Goal: Information Seeking & Learning: Find specific fact

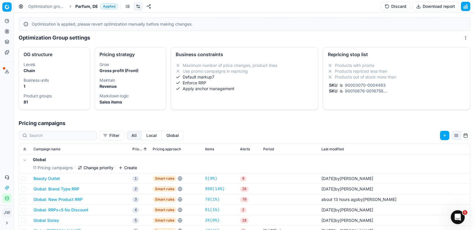
scroll to position [46, 0]
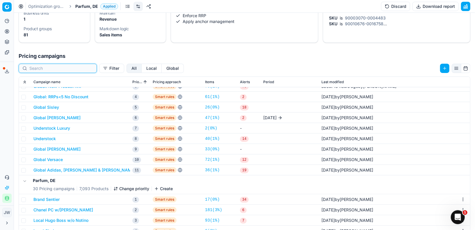
click at [42, 68] on input at bounding box center [61, 68] width 64 height 6
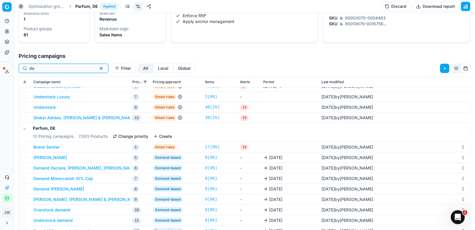
scroll to position [0, 0]
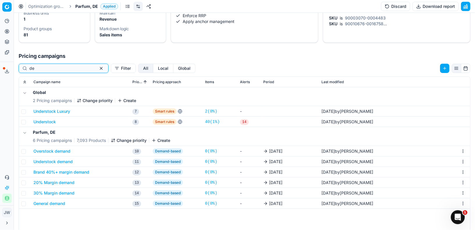
type input "de"
click at [3, 30] on button "Pricing" at bounding box center [6, 31] width 9 height 9
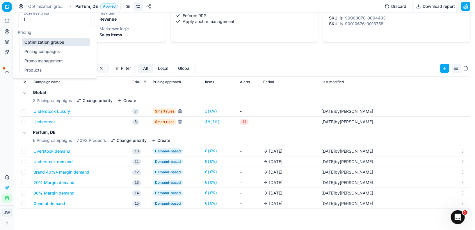
click at [8, 31] on icon at bounding box center [7, 31] width 5 height 5
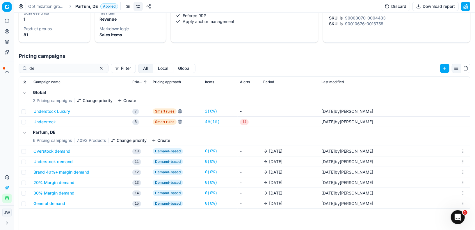
click at [7, 31] on icon at bounding box center [7, 31] width 0 height 2
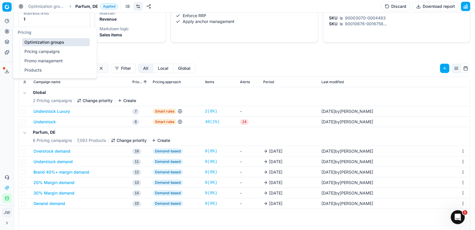
click at [7, 29] on circle at bounding box center [7, 31] width 4 height 4
click at [9, 31] on button "Pricing" at bounding box center [6, 31] width 9 height 9
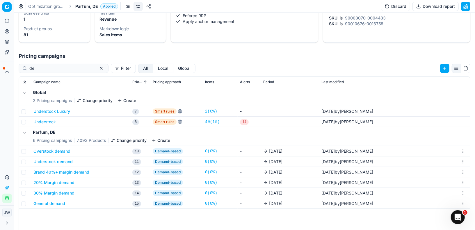
click at [5, 31] on circle at bounding box center [7, 31] width 4 height 4
click at [8, 31] on icon at bounding box center [7, 31] width 5 height 5
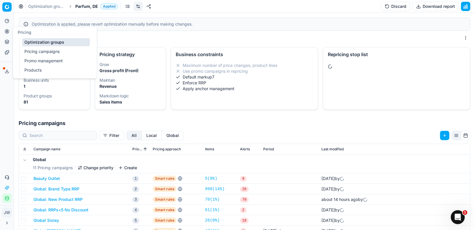
click at [8, 32] on circle at bounding box center [7, 31] width 4 height 4
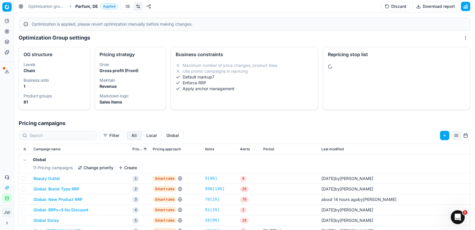
click at [6, 32] on icon at bounding box center [7, 31] width 5 height 5
click at [7, 41] on icon at bounding box center [7, 42] width 5 height 5
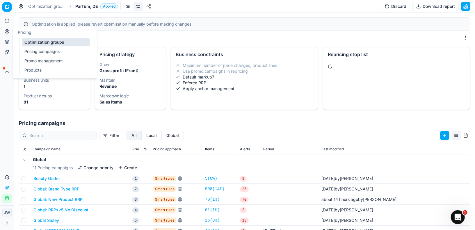
click at [28, 49] on link "Pricing campaigns" at bounding box center [56, 51] width 68 height 8
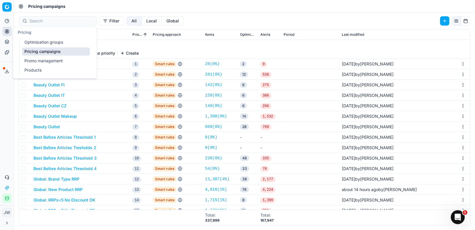
click at [29, 38] on link "Optimization groups" at bounding box center [56, 42] width 68 height 8
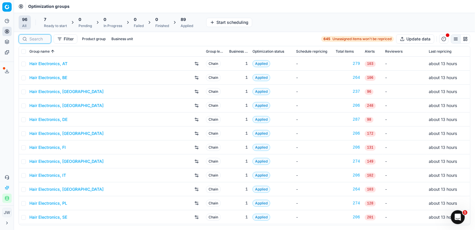
click at [42, 38] on input at bounding box center [38, 39] width 18 height 6
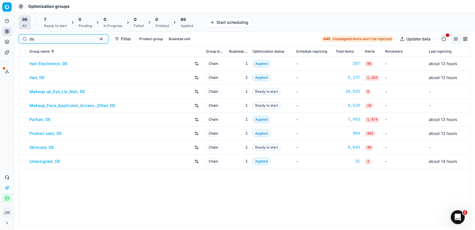
type input "de"
click at [44, 120] on link "Parfum, DE" at bounding box center [39, 120] width 21 height 6
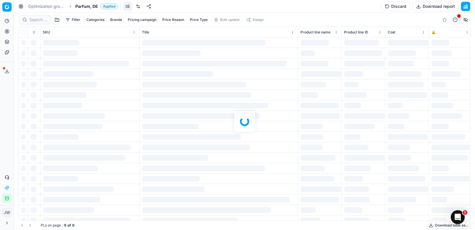
click at [39, 19] on div at bounding box center [244, 121] width 461 height 217
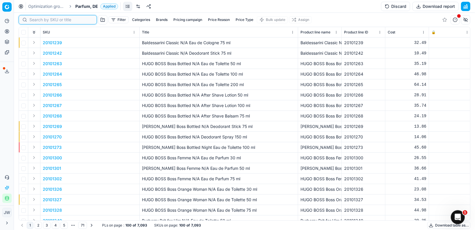
click at [39, 19] on input at bounding box center [61, 20] width 64 height 6
paste input "80023396-30"
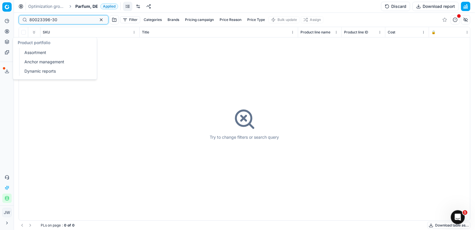
type input "80023396-30"
click at [30, 51] on link "Assortment" at bounding box center [56, 53] width 68 height 8
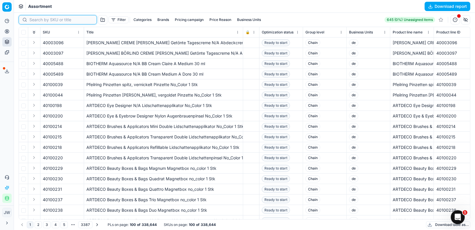
click at [38, 17] on input at bounding box center [61, 20] width 64 height 6
paste input "80023396-30"
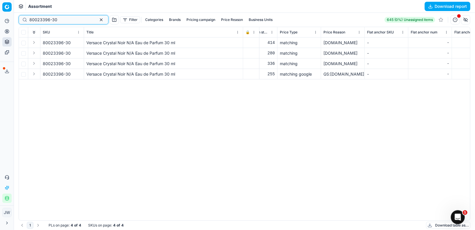
scroll to position [0, 2928]
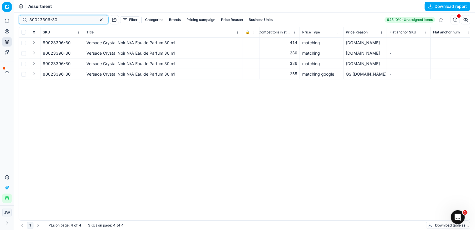
type input "80023396-30"
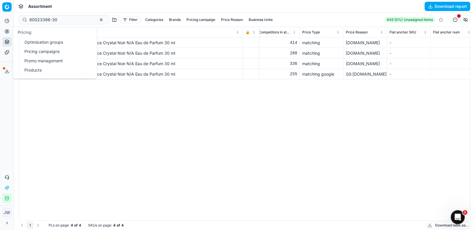
click at [5, 31] on icon at bounding box center [7, 31] width 5 height 5
click at [35, 42] on link "Optimization groups" at bounding box center [56, 42] width 68 height 8
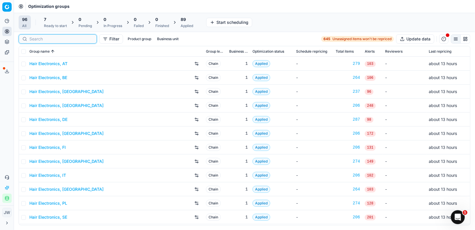
click at [40, 37] on input at bounding box center [61, 39] width 64 height 6
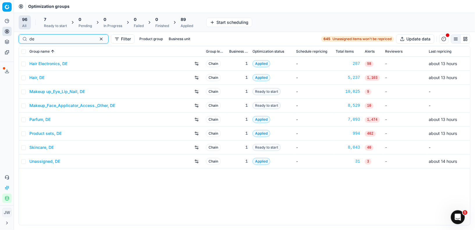
type input "de"
click at [44, 131] on link "Product sets, DE" at bounding box center [45, 134] width 32 height 6
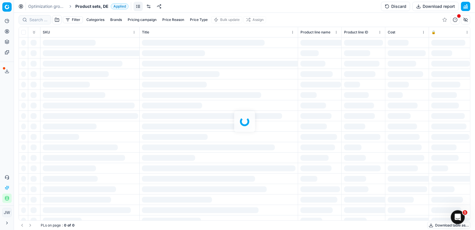
click at [38, 22] on div at bounding box center [244, 121] width 461 height 217
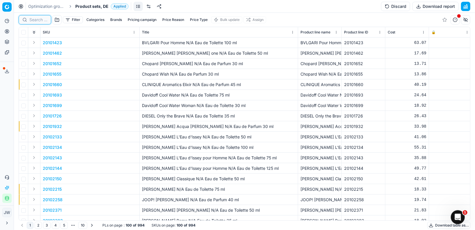
click at [38, 19] on input at bounding box center [38, 20] width 18 height 6
paste input "80023396-30"
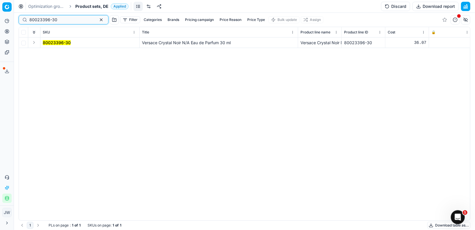
type input "80023396-30"
click at [35, 42] on button "Expand" at bounding box center [34, 42] width 7 height 7
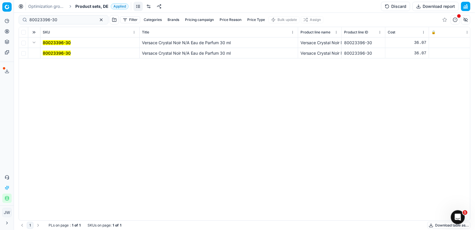
click at [52, 55] on mark "80023396-30" at bounding box center [57, 53] width 28 height 5
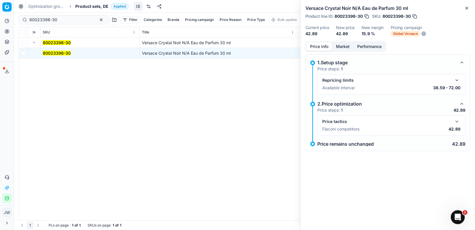
click at [458, 121] on button "button" at bounding box center [457, 121] width 7 height 7
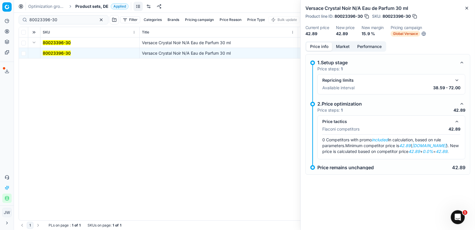
click at [342, 46] on button "Market" at bounding box center [342, 46] width 21 height 8
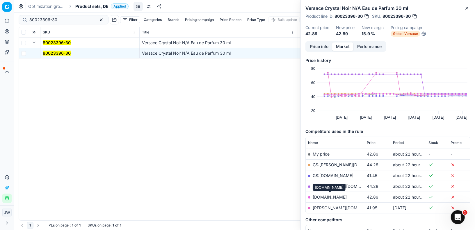
click at [331, 196] on link "[DOMAIN_NAME]" at bounding box center [330, 197] width 34 height 5
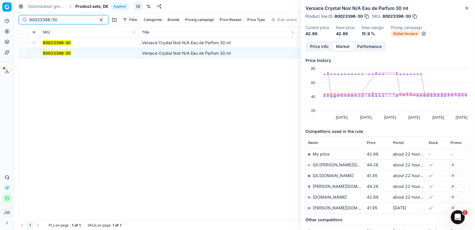
drag, startPoint x: 60, startPoint y: 19, endPoint x: 6, endPoint y: 18, distance: 53.6
click at [6, 18] on div "Pricing platform Analytics Pricing Product portfolio Templates Export service 1…" at bounding box center [237, 115] width 475 height 230
paste input "90017213-0027034"
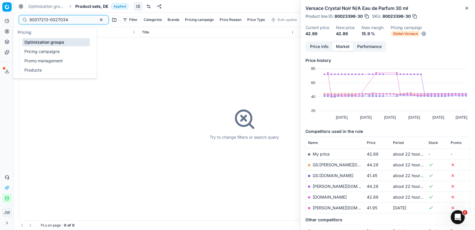
type input "90017213-0027034"
click at [6, 32] on icon at bounding box center [7, 31] width 5 height 5
click at [33, 42] on link "Optimization groups" at bounding box center [56, 42] width 68 height 8
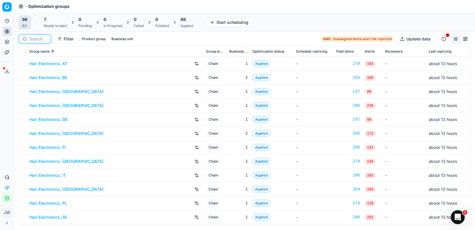
click at [38, 39] on input at bounding box center [38, 39] width 18 height 6
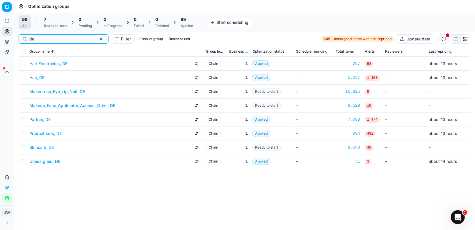
type input "de"
click at [45, 118] on link "Parfum, DE" at bounding box center [39, 120] width 21 height 6
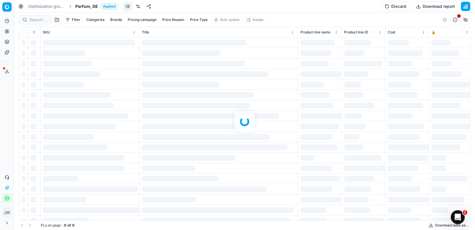
click at [38, 20] on div at bounding box center [244, 121] width 461 height 217
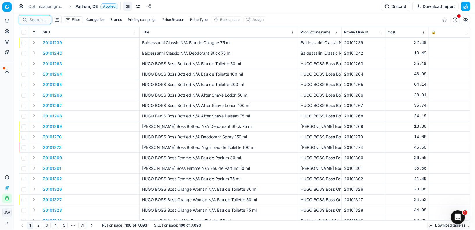
click at [38, 20] on input at bounding box center [38, 20] width 18 height 6
paste input "90017213-0027034"
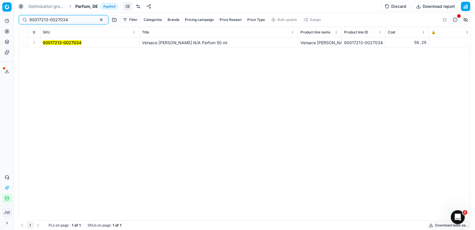
type input "90017213-0027034"
click at [36, 43] on button "Expand" at bounding box center [34, 42] width 7 height 7
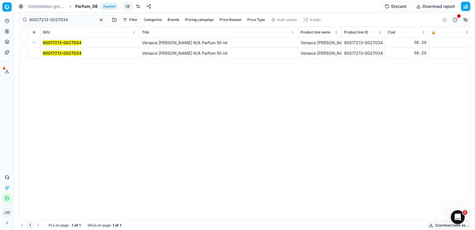
click at [62, 52] on mark "90017213-0027034" at bounding box center [62, 53] width 39 height 5
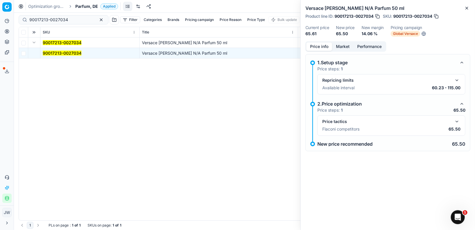
click at [458, 120] on button "button" at bounding box center [457, 121] width 7 height 7
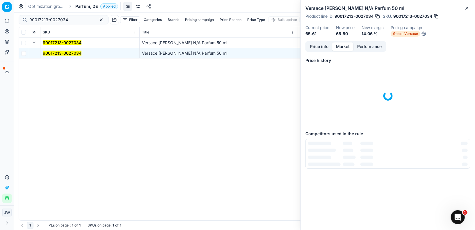
click at [341, 48] on button "Market" at bounding box center [342, 46] width 21 height 8
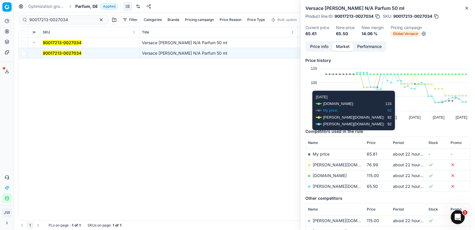
scroll to position [24, 0]
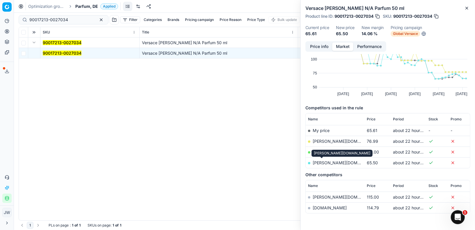
click at [325, 161] on link "[PERSON_NAME][DOMAIN_NAME]" at bounding box center [347, 162] width 68 height 5
